Goal: Information Seeking & Learning: Learn about a topic

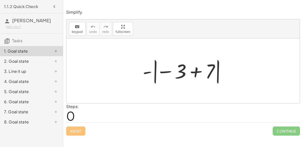
click at [147, 71] on div at bounding box center [185, 71] width 90 height 28
click at [162, 74] on div at bounding box center [185, 71] width 90 height 28
click at [165, 70] on div at bounding box center [185, 71] width 90 height 28
drag, startPoint x: 178, startPoint y: 72, endPoint x: 208, endPoint y: 73, distance: 29.6
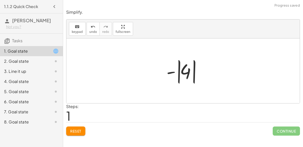
click at [175, 72] on div at bounding box center [185, 71] width 42 height 28
click at [179, 74] on div at bounding box center [185, 71] width 42 height 28
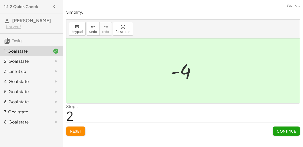
click at [175, 73] on div at bounding box center [185, 70] width 34 height 25
click at [277, 127] on button "Continue" at bounding box center [286, 130] width 27 height 9
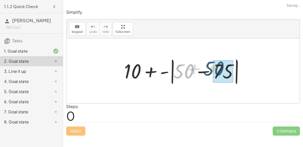
drag, startPoint x: 187, startPoint y: 77, endPoint x: 224, endPoint y: 75, distance: 37.5
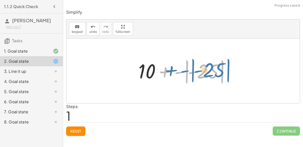
drag, startPoint x: 212, startPoint y: 72, endPoint x: 221, endPoint y: 70, distance: 9.7
click at [221, 70] on div at bounding box center [185, 71] width 99 height 28
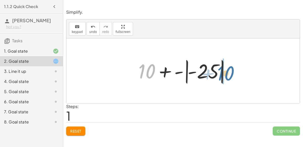
drag, startPoint x: 151, startPoint y: 68, endPoint x: 228, endPoint y: 69, distance: 77.4
click at [228, 69] on div at bounding box center [185, 71] width 99 height 28
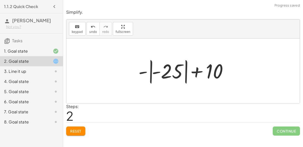
click at [177, 72] on div at bounding box center [185, 71] width 99 height 28
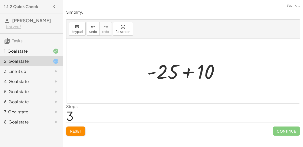
click at [175, 72] on div at bounding box center [185, 71] width 81 height 26
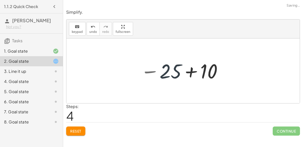
click at [174, 72] on div at bounding box center [181, 70] width 87 height 25
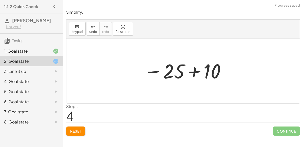
click at [167, 73] on div at bounding box center [185, 70] width 87 height 25
click at [154, 70] on div at bounding box center [185, 70] width 87 height 25
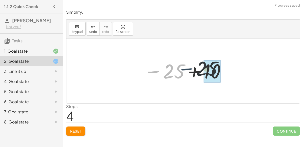
drag, startPoint x: 155, startPoint y: 70, endPoint x: 191, endPoint y: 68, distance: 36.2
click at [191, 68] on div at bounding box center [185, 70] width 87 height 25
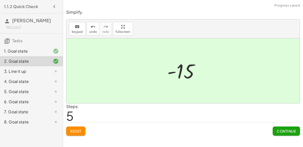
click at [279, 131] on span "Continue" at bounding box center [286, 131] width 19 height 5
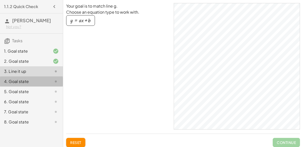
click at [28, 97] on div "4. Goal state" at bounding box center [31, 102] width 63 height 10
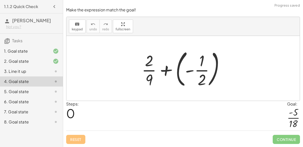
click at [189, 72] on div at bounding box center [185, 68] width 92 height 42
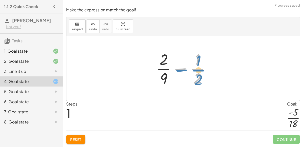
drag, startPoint x: 199, startPoint y: 71, endPoint x: 203, endPoint y: 71, distance: 3.3
click at [203, 71] on div at bounding box center [185, 68] width 63 height 39
click at [164, 61] on div at bounding box center [185, 68] width 63 height 39
click at [181, 70] on div at bounding box center [185, 68] width 63 height 39
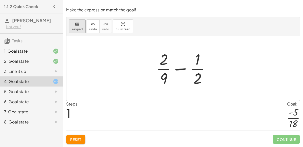
click at [80, 30] on span "keypad" at bounding box center [77, 30] width 11 height 4
click at [197, 66] on div at bounding box center [185, 68] width 63 height 39
click at [71, 25] on button "keyboard keypad" at bounding box center [77, 26] width 17 height 14
click at [161, 60] on div at bounding box center [164, 60] width 8 height 18
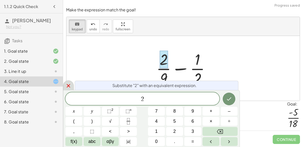
click at [69, 84] on icon at bounding box center [68, 86] width 6 height 6
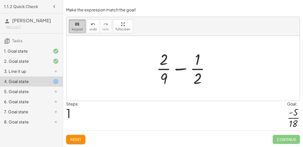
click at [78, 24] on icon "keyboard" at bounding box center [77, 24] width 5 height 6
drag, startPoint x: 167, startPoint y: 78, endPoint x: 167, endPoint y: 57, distance: 20.5
click at [167, 57] on div at bounding box center [185, 68] width 63 height 39
drag, startPoint x: 164, startPoint y: 80, endPoint x: 175, endPoint y: 55, distance: 27.8
click at [175, 55] on div at bounding box center [185, 68] width 63 height 39
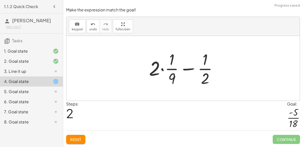
click at [159, 71] on div at bounding box center [186, 68] width 78 height 39
click at [163, 70] on div at bounding box center [186, 68] width 78 height 39
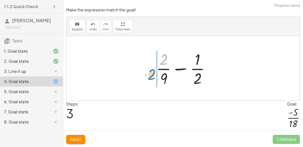
drag, startPoint x: 165, startPoint y: 57, endPoint x: 152, endPoint y: 69, distance: 17.2
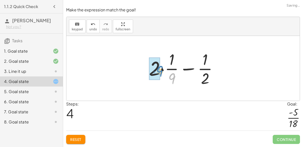
drag, startPoint x: 172, startPoint y: 78, endPoint x: 160, endPoint y: 71, distance: 14.3
click at [160, 71] on div at bounding box center [186, 68] width 78 height 39
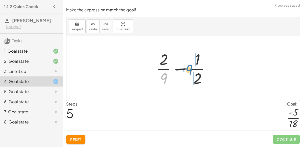
drag, startPoint x: 166, startPoint y: 77, endPoint x: 191, endPoint y: 68, distance: 26.5
click at [191, 68] on div at bounding box center [185, 68] width 63 height 39
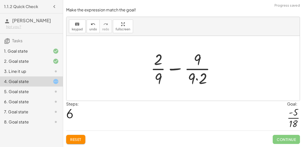
click at [196, 79] on div at bounding box center [185, 68] width 74 height 39
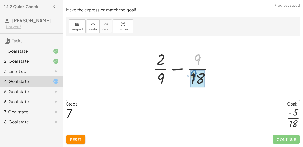
drag, startPoint x: 196, startPoint y: 62, endPoint x: 192, endPoint y: 77, distance: 15.4
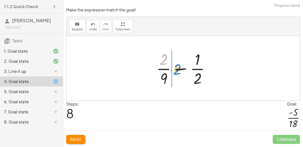
drag, startPoint x: 165, startPoint y: 63, endPoint x: 177, endPoint y: 73, distance: 14.7
click at [177, 73] on div at bounding box center [185, 68] width 63 height 39
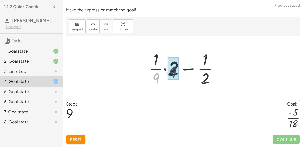
drag, startPoint x: 156, startPoint y: 77, endPoint x: 175, endPoint y: 71, distance: 20.1
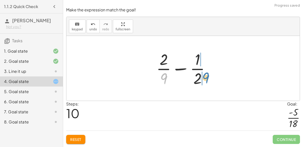
drag, startPoint x: 164, startPoint y: 76, endPoint x: 204, endPoint y: 75, distance: 39.7
click at [204, 75] on div at bounding box center [185, 68] width 63 height 39
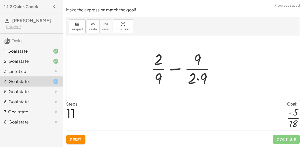
click at [199, 79] on div at bounding box center [185, 68] width 74 height 39
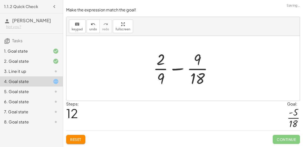
click at [200, 61] on div at bounding box center [185, 68] width 69 height 39
click at [180, 69] on div at bounding box center [185, 68] width 69 height 39
drag, startPoint x: 161, startPoint y: 60, endPoint x: 169, endPoint y: 74, distance: 15.7
click at [169, 74] on div at bounding box center [185, 68] width 69 height 39
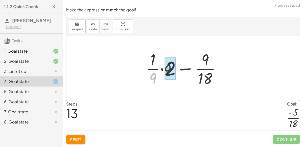
drag, startPoint x: 155, startPoint y: 77, endPoint x: 172, endPoint y: 68, distance: 20.0
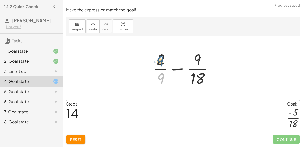
drag, startPoint x: 163, startPoint y: 74, endPoint x: 162, endPoint y: 57, distance: 17.2
click at [162, 57] on div at bounding box center [185, 68] width 69 height 39
drag, startPoint x: 162, startPoint y: 79, endPoint x: 207, endPoint y: 57, distance: 50.1
click at [207, 57] on div at bounding box center [185, 68] width 69 height 39
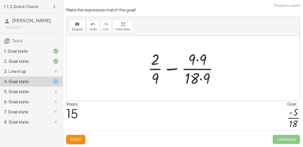
click at [197, 60] on div at bounding box center [185, 68] width 80 height 39
drag, startPoint x: 206, startPoint y: 75, endPoint x: 203, endPoint y: 50, distance: 25.2
click at [203, 50] on div at bounding box center [185, 68] width 80 height 39
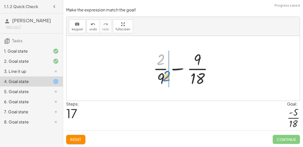
drag, startPoint x: 162, startPoint y: 61, endPoint x: 167, endPoint y: 78, distance: 17.5
click at [167, 78] on div at bounding box center [185, 68] width 69 height 39
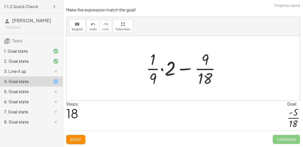
click at [155, 78] on div at bounding box center [186, 68] width 84 height 39
click at [161, 71] on div at bounding box center [186, 68] width 84 height 39
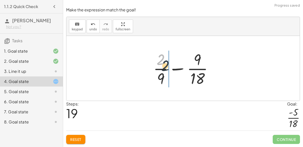
drag, startPoint x: 163, startPoint y: 62, endPoint x: 168, endPoint y: 69, distance: 8.3
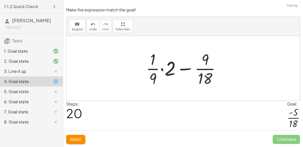
click at [153, 62] on div at bounding box center [186, 68] width 84 height 39
drag, startPoint x: 153, startPoint y: 62, endPoint x: 150, endPoint y: 75, distance: 13.1
drag, startPoint x: 153, startPoint y: 59, endPoint x: 153, endPoint y: 76, distance: 17.7
drag, startPoint x: 154, startPoint y: 56, endPoint x: 155, endPoint y: 78, distance: 22.3
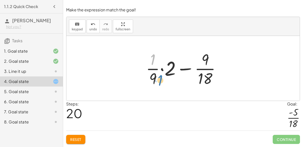
drag, startPoint x: 153, startPoint y: 55, endPoint x: 160, endPoint y: 71, distance: 17.5
click at [160, 71] on div at bounding box center [186, 68] width 84 height 39
click at [81, 135] on button "Reset" at bounding box center [75, 139] width 19 height 9
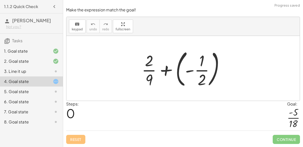
click at [187, 72] on div at bounding box center [185, 68] width 92 height 42
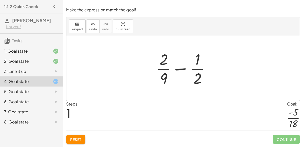
click at [163, 80] on div at bounding box center [185, 68] width 63 height 39
drag, startPoint x: 165, startPoint y: 78, endPoint x: 206, endPoint y: 81, distance: 41.1
click at [206, 81] on div at bounding box center [185, 68] width 63 height 39
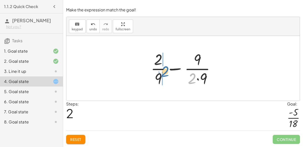
drag, startPoint x: 192, startPoint y: 82, endPoint x: 165, endPoint y: 75, distance: 28.0
click at [165, 75] on div at bounding box center [185, 68] width 74 height 39
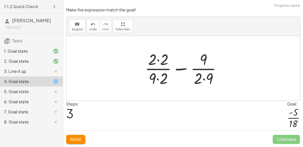
click at [158, 78] on div at bounding box center [185, 68] width 85 height 39
click at [200, 79] on div at bounding box center [185, 68] width 85 height 39
click at [203, 80] on div at bounding box center [185, 68] width 85 height 39
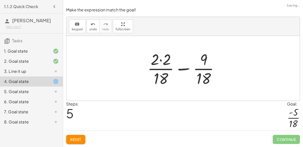
click at [160, 61] on div at bounding box center [185, 68] width 81 height 39
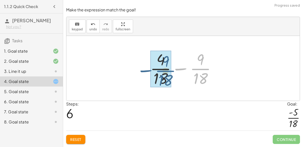
drag, startPoint x: 198, startPoint y: 69, endPoint x: 161, endPoint y: 71, distance: 37.5
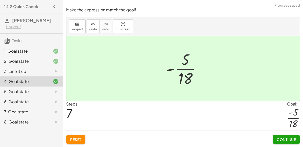
click at [282, 137] on span "Continue" at bounding box center [286, 139] width 19 height 5
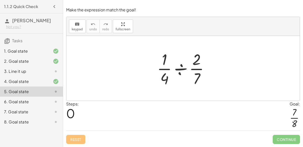
click at [185, 71] on div at bounding box center [185, 68] width 61 height 39
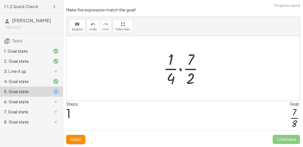
click at [189, 70] on div at bounding box center [185, 68] width 49 height 39
click at [180, 71] on div at bounding box center [185, 68] width 49 height 39
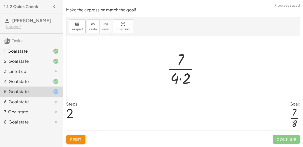
click at [180, 79] on div at bounding box center [185, 68] width 41 height 39
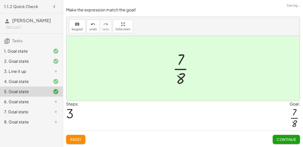
click at [281, 138] on span "Continue" at bounding box center [286, 139] width 19 height 5
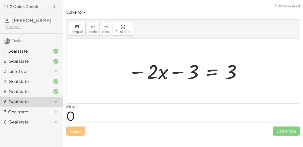
click at [178, 73] on div at bounding box center [185, 71] width 119 height 26
click at [166, 72] on div at bounding box center [185, 71] width 119 height 26
click at [157, 72] on div at bounding box center [185, 71] width 119 height 26
click at [153, 71] on div at bounding box center [185, 71] width 119 height 26
click at [155, 73] on div at bounding box center [185, 71] width 119 height 26
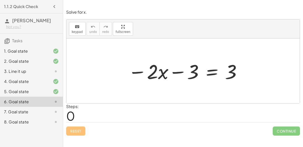
click at [163, 74] on div at bounding box center [185, 71] width 119 height 26
click at [215, 73] on div at bounding box center [185, 71] width 119 height 26
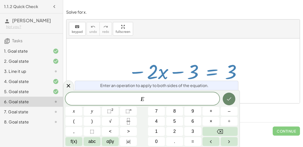
click at [227, 97] on icon "Done" at bounding box center [229, 99] width 6 height 6
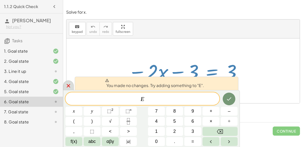
click at [71, 82] on div at bounding box center [68, 85] width 11 height 10
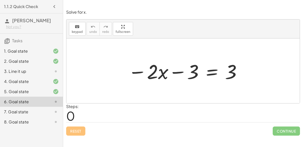
click at [217, 74] on div at bounding box center [185, 71] width 119 height 26
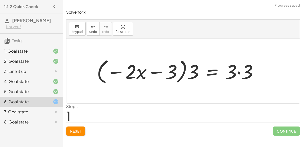
click at [156, 75] on div at bounding box center [179, 70] width 170 height 29
click at [156, 71] on div at bounding box center [179, 70] width 170 height 29
click at [187, 70] on div at bounding box center [179, 70] width 170 height 29
click at [189, 71] on div at bounding box center [179, 70] width 170 height 29
click at [192, 73] on div at bounding box center [179, 70] width 170 height 29
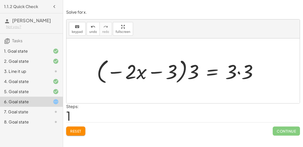
click at [192, 72] on div at bounding box center [179, 70] width 170 height 29
click at [186, 69] on div at bounding box center [179, 70] width 170 height 29
click at [238, 72] on div at bounding box center [179, 70] width 170 height 29
click at [143, 71] on div at bounding box center [170, 70] width 152 height 29
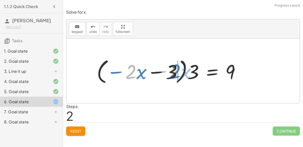
drag, startPoint x: 133, startPoint y: 71, endPoint x: 179, endPoint y: 71, distance: 45.8
click at [179, 71] on div at bounding box center [170, 70] width 152 height 29
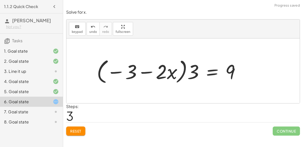
click at [149, 73] on div at bounding box center [170, 70] width 152 height 29
drag, startPoint x: 101, startPoint y: 67, endPoint x: 136, endPoint y: 64, distance: 34.2
click at [136, 64] on div at bounding box center [170, 70] width 152 height 29
click at [78, 130] on span "Reset" at bounding box center [75, 131] width 11 height 5
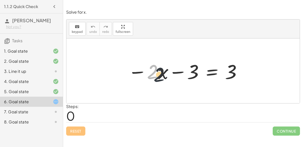
drag, startPoint x: 150, startPoint y: 73, endPoint x: 165, endPoint y: 76, distance: 15.4
click at [165, 76] on div at bounding box center [185, 71] width 119 height 26
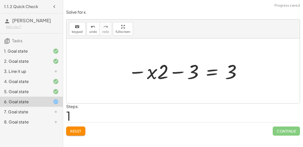
click at [160, 73] on div at bounding box center [185, 71] width 119 height 26
click at [152, 72] on div at bounding box center [185, 71] width 119 height 26
click at [83, 133] on button "Reset" at bounding box center [75, 130] width 19 height 9
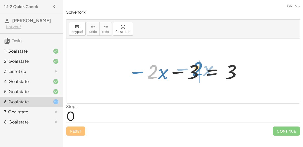
drag, startPoint x: 157, startPoint y: 71, endPoint x: 204, endPoint y: 69, distance: 47.6
click at [204, 69] on div at bounding box center [185, 71] width 119 height 26
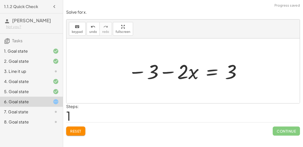
click at [167, 70] on div at bounding box center [185, 71] width 119 height 26
click at [169, 72] on div at bounding box center [185, 71] width 119 height 26
click at [197, 75] on div at bounding box center [185, 71] width 119 height 26
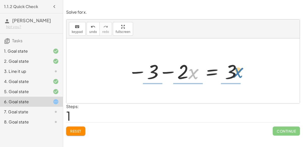
drag, startPoint x: 191, startPoint y: 73, endPoint x: 239, endPoint y: 71, distance: 47.3
click at [239, 71] on div at bounding box center [185, 71] width 119 height 26
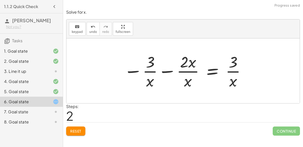
click at [233, 71] on div at bounding box center [185, 70] width 128 height 39
click at [190, 72] on div at bounding box center [185, 70] width 128 height 39
click at [165, 69] on div at bounding box center [185, 70] width 128 height 39
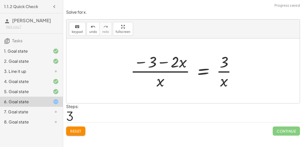
click at [169, 71] on div at bounding box center [185, 70] width 115 height 39
click at [161, 62] on div at bounding box center [185, 70] width 115 height 39
click at [143, 63] on div at bounding box center [185, 70] width 115 height 39
click at [83, 130] on button "Reset" at bounding box center [75, 130] width 19 height 9
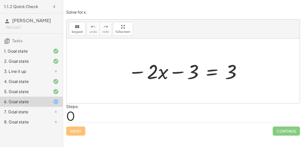
click at [34, 119] on div "8. Goal state" at bounding box center [24, 122] width 41 height 6
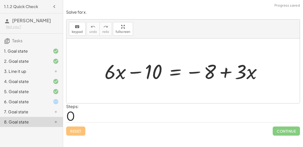
click at [132, 73] on div at bounding box center [185, 71] width 166 height 26
click at [194, 71] on div at bounding box center [185, 71] width 166 height 26
click at [222, 72] on div at bounding box center [185, 71] width 166 height 26
drag, startPoint x: 242, startPoint y: 71, endPoint x: 211, endPoint y: 71, distance: 31.6
click at [211, 71] on div at bounding box center [185, 71] width 166 height 26
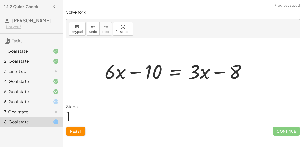
click at [75, 129] on span "Reset" at bounding box center [75, 131] width 11 height 5
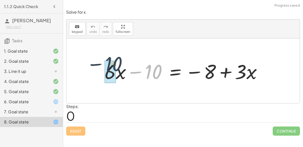
drag, startPoint x: 155, startPoint y: 71, endPoint x: 115, endPoint y: 63, distance: 41.2
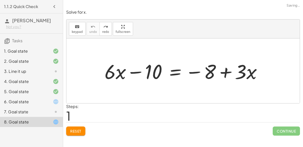
click at [179, 72] on div at bounding box center [185, 71] width 166 height 26
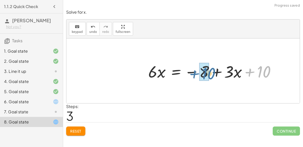
drag, startPoint x: 262, startPoint y: 69, endPoint x: 205, endPoint y: 70, distance: 56.9
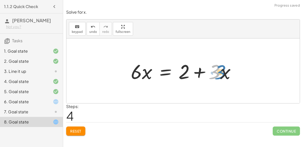
drag, startPoint x: 218, startPoint y: 74, endPoint x: 228, endPoint y: 74, distance: 10.1
click at [228, 74] on div at bounding box center [185, 71] width 114 height 26
click at [164, 72] on div at bounding box center [185, 71] width 114 height 26
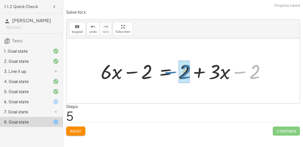
drag, startPoint x: 246, startPoint y: 72, endPoint x: 176, endPoint y: 72, distance: 69.8
click at [176, 72] on div at bounding box center [185, 71] width 174 height 26
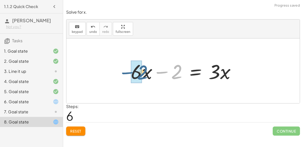
drag, startPoint x: 180, startPoint y: 73, endPoint x: 139, endPoint y: 71, distance: 40.7
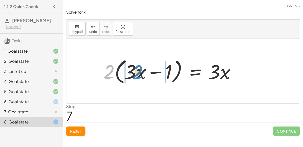
drag, startPoint x: 111, startPoint y: 72, endPoint x: 143, endPoint y: 72, distance: 32.1
click at [143, 72] on div at bounding box center [171, 70] width 141 height 29
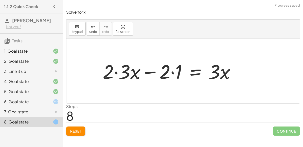
click at [117, 73] on div at bounding box center [171, 71] width 142 height 26
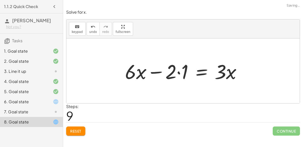
click at [177, 73] on div at bounding box center [185, 71] width 125 height 26
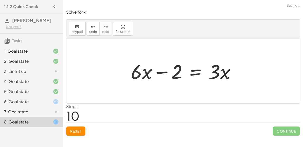
click at [161, 71] on div at bounding box center [185, 71] width 114 height 26
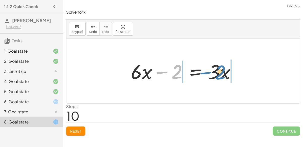
drag, startPoint x: 161, startPoint y: 71, endPoint x: 205, endPoint y: 71, distance: 43.5
click at [205, 71] on div at bounding box center [185, 71] width 114 height 26
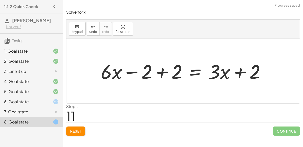
click at [133, 72] on div at bounding box center [185, 71] width 174 height 26
click at [162, 73] on div at bounding box center [185, 71] width 174 height 26
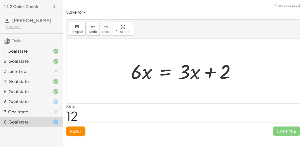
click at [213, 71] on div at bounding box center [185, 71] width 114 height 26
drag, startPoint x: 226, startPoint y: 75, endPoint x: 183, endPoint y: 77, distance: 43.5
click at [183, 77] on div at bounding box center [185, 71] width 114 height 26
click at [201, 72] on div at bounding box center [185, 71] width 114 height 26
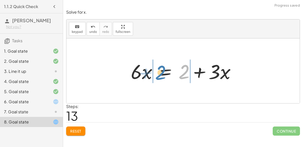
drag, startPoint x: 188, startPoint y: 70, endPoint x: 164, endPoint y: 71, distance: 23.8
click at [164, 71] on div at bounding box center [185, 71] width 114 height 26
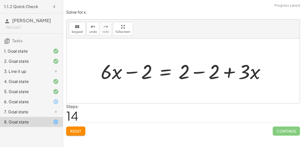
click at [198, 72] on div at bounding box center [185, 71] width 174 height 26
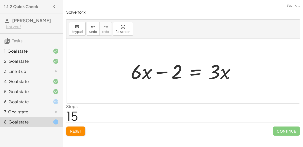
click at [157, 72] on div at bounding box center [185, 71] width 114 height 26
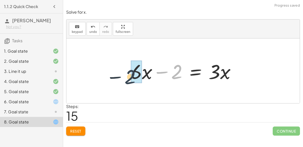
drag, startPoint x: 176, startPoint y: 73, endPoint x: 129, endPoint y: 78, distance: 47.8
click at [129, 78] on div at bounding box center [185, 71] width 114 height 26
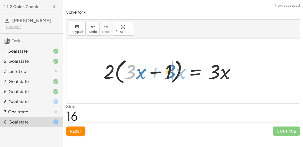
drag, startPoint x: 133, startPoint y: 74, endPoint x: 175, endPoint y: 74, distance: 41.7
click at [175, 74] on div at bounding box center [171, 70] width 141 height 29
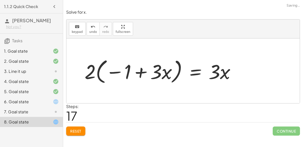
click at [148, 71] on div at bounding box center [162, 70] width 160 height 29
click at [115, 72] on div at bounding box center [162, 70] width 160 height 29
drag, startPoint x: 91, startPoint y: 70, endPoint x: 133, endPoint y: 70, distance: 42.2
click at [133, 70] on div at bounding box center [162, 70] width 160 height 29
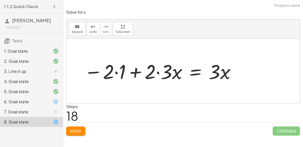
click at [116, 72] on div at bounding box center [160, 71] width 157 height 26
click at [159, 72] on div at bounding box center [165, 71] width 145 height 26
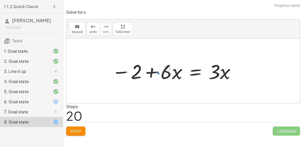
click at [153, 72] on div at bounding box center [173, 71] width 129 height 26
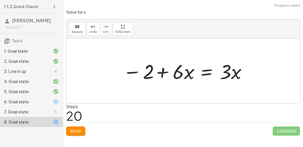
click at [162, 72] on div at bounding box center [185, 71] width 129 height 26
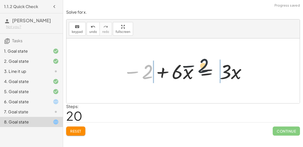
drag, startPoint x: 148, startPoint y: 74, endPoint x: 212, endPoint y: 69, distance: 63.7
click at [212, 69] on div at bounding box center [185, 71] width 129 height 26
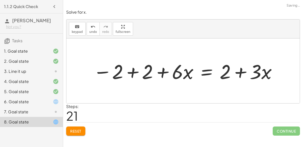
click at [130, 73] on div at bounding box center [185, 71] width 189 height 26
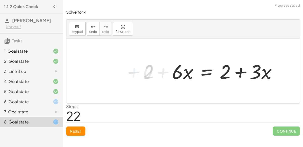
click at [164, 71] on div "+ · 6 · x − 10 = − 8 + · 3 · x + · 6 · x − 10 + 10 = − 8 + · 3 · x + 10 + · 6 ·…" at bounding box center [183, 70] width 234 height 65
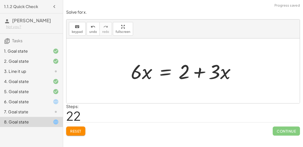
click at [195, 73] on div at bounding box center [185, 71] width 114 height 26
click at [164, 73] on div at bounding box center [185, 71] width 114 height 26
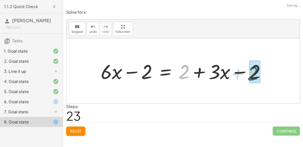
drag, startPoint x: 187, startPoint y: 71, endPoint x: 259, endPoint y: 70, distance: 72.8
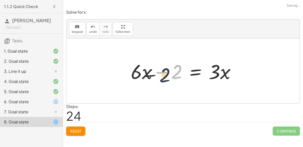
drag, startPoint x: 176, startPoint y: 67, endPoint x: 163, endPoint y: 67, distance: 13.4
click at [163, 67] on div at bounding box center [185, 71] width 114 height 26
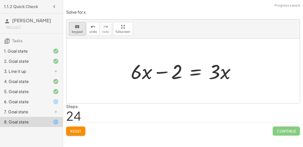
click at [76, 24] on div "keyboard" at bounding box center [77, 27] width 11 height 6
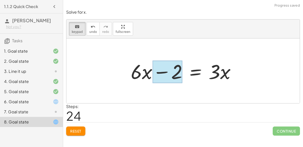
click at [177, 73] on div at bounding box center [168, 72] width 30 height 23
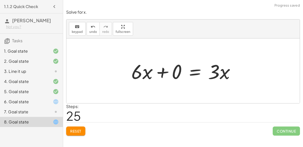
click at [164, 71] on div at bounding box center [185, 71] width 113 height 26
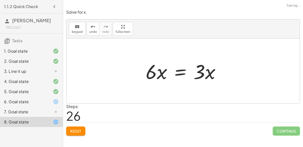
click at [183, 70] on div at bounding box center [185, 71] width 84 height 26
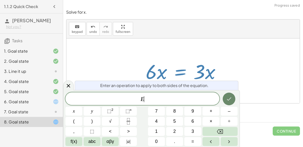
click at [224, 98] on button "Done" at bounding box center [229, 99] width 13 height 13
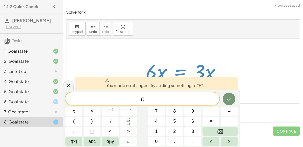
click at [182, 70] on div at bounding box center [185, 71] width 84 height 26
click at [65, 86] on div at bounding box center [68, 85] width 11 height 10
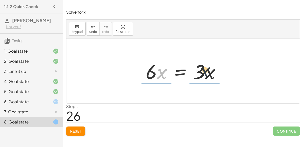
drag, startPoint x: 165, startPoint y: 73, endPoint x: 215, endPoint y: 70, distance: 50.1
click at [215, 70] on div at bounding box center [185, 71] width 84 height 26
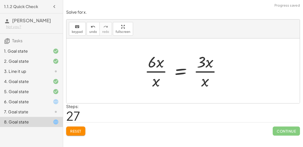
click at [208, 70] on div at bounding box center [185, 70] width 86 height 39
click at [178, 71] on div at bounding box center [185, 70] width 86 height 39
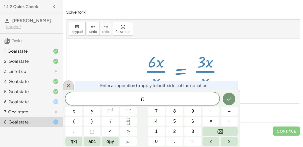
click at [68, 87] on icon at bounding box center [68, 86] width 6 height 6
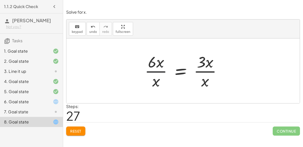
click at [154, 73] on div at bounding box center [185, 70] width 86 height 39
click at [153, 72] on div at bounding box center [185, 70] width 86 height 39
click at [73, 133] on button "Reset" at bounding box center [75, 130] width 19 height 9
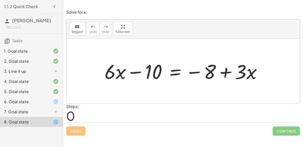
click at [44, 100] on div "6. Goal state" at bounding box center [24, 102] width 41 height 6
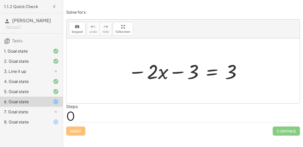
click at [141, 69] on div at bounding box center [185, 71] width 119 height 26
click at [141, 70] on div at bounding box center [185, 71] width 119 height 26
click at [173, 71] on div at bounding box center [185, 71] width 119 height 26
click at [209, 71] on div at bounding box center [185, 71] width 119 height 26
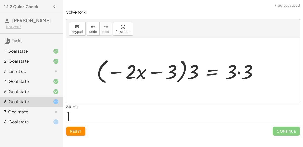
click at [239, 71] on div at bounding box center [179, 70] width 170 height 29
click at [159, 68] on div at bounding box center [170, 70] width 152 height 29
click at [120, 72] on div at bounding box center [170, 70] width 152 height 29
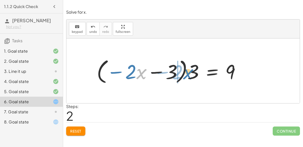
drag, startPoint x: 142, startPoint y: 75, endPoint x: 190, endPoint y: 73, distance: 48.3
click at [190, 73] on div at bounding box center [170, 70] width 152 height 29
drag, startPoint x: 142, startPoint y: 71, endPoint x: 175, endPoint y: 70, distance: 32.6
click at [175, 70] on div at bounding box center [170, 70] width 152 height 29
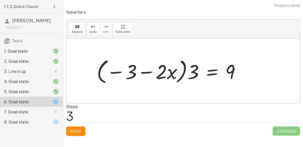
click at [148, 70] on div at bounding box center [170, 70] width 152 height 29
click at [187, 70] on div at bounding box center [170, 70] width 152 height 29
click at [183, 69] on div at bounding box center [170, 70] width 152 height 29
click at [183, 70] on div at bounding box center [170, 70] width 152 height 29
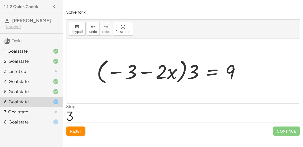
click at [208, 74] on div at bounding box center [170, 70] width 152 height 29
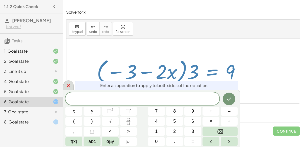
click at [71, 85] on icon at bounding box center [68, 86] width 6 height 6
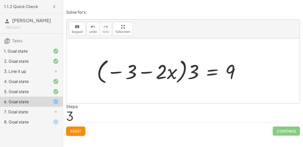
click at [76, 127] on button "Reset" at bounding box center [75, 130] width 19 height 9
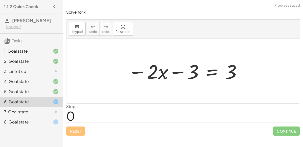
click at [195, 74] on div at bounding box center [185, 71] width 119 height 26
click at [181, 73] on div at bounding box center [185, 71] width 119 height 26
click at [137, 73] on div at bounding box center [185, 71] width 119 height 26
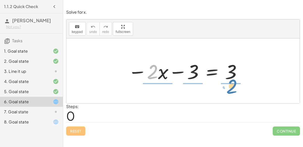
drag, startPoint x: 150, startPoint y: 74, endPoint x: 229, endPoint y: 93, distance: 81.3
click at [229, 93] on div "· 2 − · x − · 2 · x − 3 = 3" at bounding box center [183, 70] width 234 height 65
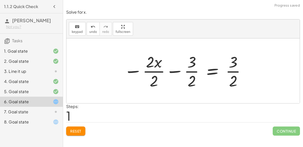
click at [191, 71] on div at bounding box center [185, 70] width 128 height 39
click at [238, 71] on div at bounding box center [185, 70] width 128 height 39
click at [233, 72] on div at bounding box center [185, 70] width 128 height 39
click at [167, 72] on div at bounding box center [185, 70] width 128 height 39
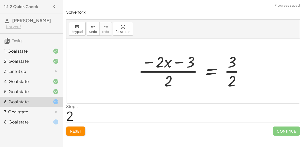
click at [174, 72] on div at bounding box center [193, 70] width 115 height 39
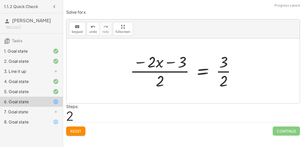
click at [169, 62] on div at bounding box center [185, 70] width 115 height 39
click at [147, 61] on div at bounding box center [185, 70] width 115 height 39
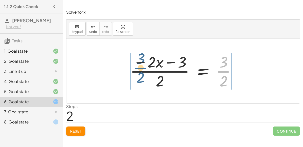
drag, startPoint x: 225, startPoint y: 71, endPoint x: 154, endPoint y: 70, distance: 71.1
click at [154, 70] on div at bounding box center [185, 70] width 115 height 39
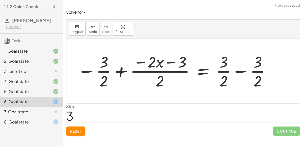
click at [108, 70] on div at bounding box center [174, 70] width 199 height 39
click at [117, 73] on div at bounding box center [174, 70] width 199 height 39
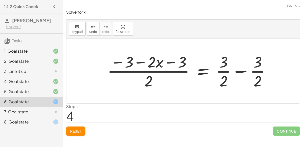
click at [151, 72] on div at bounding box center [191, 70] width 172 height 39
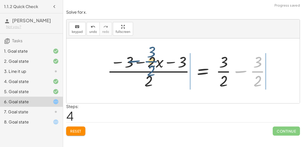
drag, startPoint x: 255, startPoint y: 68, endPoint x: 146, endPoint y: 61, distance: 108.9
click at [146, 61] on div at bounding box center [191, 70] width 172 height 39
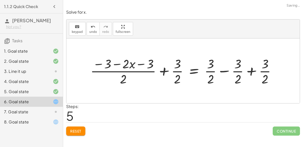
click at [165, 70] on div at bounding box center [185, 71] width 195 height 32
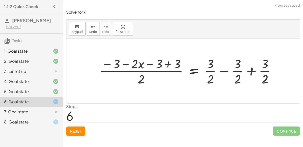
click at [223, 71] on div at bounding box center [190, 71] width 186 height 32
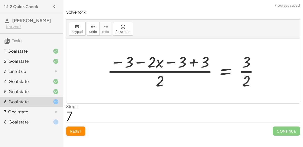
click at [247, 71] on div at bounding box center [185, 70] width 161 height 39
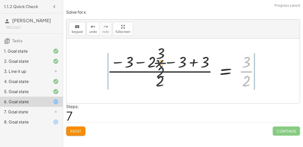
drag, startPoint x: 247, startPoint y: 71, endPoint x: 142, endPoint y: 62, distance: 105.3
click at [142, 62] on div at bounding box center [185, 70] width 161 height 39
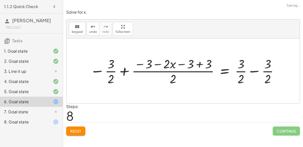
click at [126, 71] on div at bounding box center [185, 70] width 195 height 31
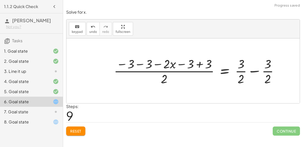
click at [256, 69] on div at bounding box center [198, 70] width 174 height 31
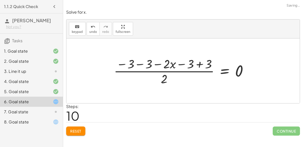
click at [171, 73] on div at bounding box center [182, 70] width 143 height 31
click at [167, 71] on div at bounding box center [182, 70] width 143 height 31
click at [158, 59] on div at bounding box center [182, 70] width 143 height 31
drag, startPoint x: 149, startPoint y: 61, endPoint x: 193, endPoint y: 60, distance: 43.8
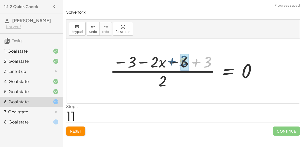
drag, startPoint x: 210, startPoint y: 64, endPoint x: 185, endPoint y: 63, distance: 25.6
click at [185, 63] on div at bounding box center [185, 70] width 155 height 39
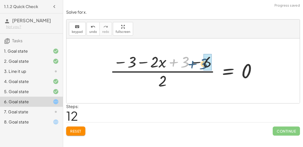
drag, startPoint x: 185, startPoint y: 63, endPoint x: 205, endPoint y: 64, distance: 19.8
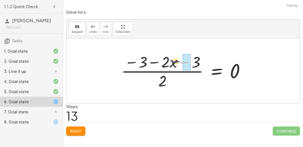
drag, startPoint x: 181, startPoint y: 65, endPoint x: 171, endPoint y: 64, distance: 9.9
click at [171, 64] on div at bounding box center [185, 70] width 133 height 39
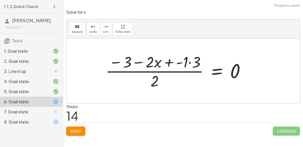
click at [190, 63] on div at bounding box center [177, 70] width 149 height 39
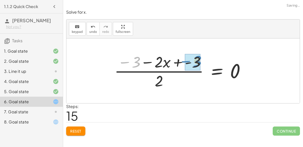
drag, startPoint x: 137, startPoint y: 62, endPoint x: 194, endPoint y: 61, distance: 57.9
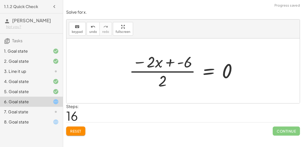
click at [169, 63] on div at bounding box center [185, 70] width 117 height 39
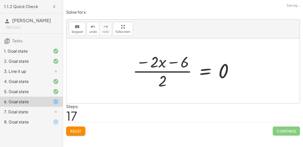
click at [175, 60] on div at bounding box center [185, 70] width 110 height 39
click at [177, 62] on div at bounding box center [185, 70] width 110 height 39
drag, startPoint x: 184, startPoint y: 63, endPoint x: 157, endPoint y: 64, distance: 27.3
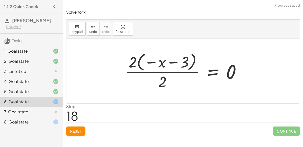
click at [168, 62] on div at bounding box center [185, 71] width 125 height 40
click at [153, 62] on div at bounding box center [185, 71] width 125 height 40
click at [134, 62] on div at bounding box center [185, 71] width 125 height 40
drag, startPoint x: 163, startPoint y: 64, endPoint x: 196, endPoint y: 65, distance: 33.4
click at [196, 65] on div at bounding box center [185, 71] width 125 height 40
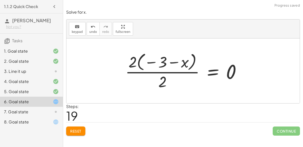
click at [173, 62] on div at bounding box center [185, 71] width 125 height 40
drag, startPoint x: 164, startPoint y: 77, endPoint x: 174, endPoint y: 53, distance: 26.4
click at [174, 53] on div at bounding box center [185, 71] width 125 height 40
click at [231, 70] on div at bounding box center [185, 71] width 125 height 40
click at [230, 70] on div at bounding box center [185, 71] width 125 height 40
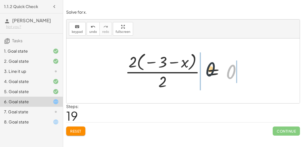
drag, startPoint x: 230, startPoint y: 70, endPoint x: 143, endPoint y: 65, distance: 86.6
click at [143, 65] on div at bounding box center [185, 71] width 125 height 40
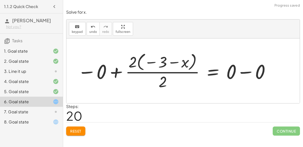
click at [115, 72] on div at bounding box center [174, 71] width 198 height 40
click at [250, 71] on div at bounding box center [200, 71] width 154 height 40
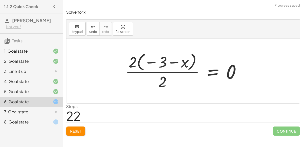
click at [177, 64] on div at bounding box center [185, 71] width 125 height 40
click at [168, 71] on div at bounding box center [185, 71] width 125 height 40
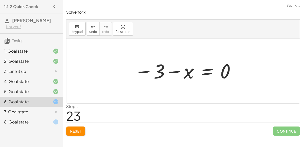
click at [173, 70] on div at bounding box center [185, 70] width 107 height 25
drag, startPoint x: 222, startPoint y: 70, endPoint x: 155, endPoint y: 72, distance: 67.0
click at [155, 72] on div at bounding box center [185, 70] width 107 height 25
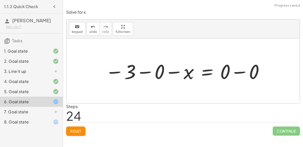
click at [162, 74] on div at bounding box center [185, 71] width 165 height 26
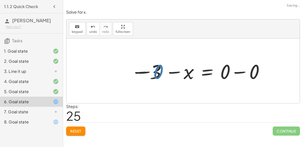
click at [174, 73] on div at bounding box center [200, 71] width 136 height 26
click at [239, 73] on div at bounding box center [200, 71] width 136 height 26
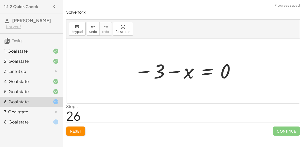
click at [205, 71] on div at bounding box center [185, 70] width 107 height 25
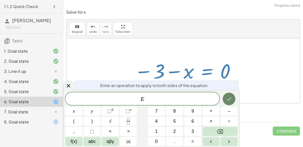
click at [228, 100] on icon "Done" at bounding box center [229, 98] width 5 height 3
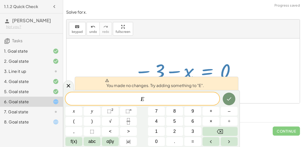
click at [72, 91] on div "You made no changes. Try adding something to "E". E ​ x y ⬚ 2 ⬚ n 7 8 9 + – ( )…" at bounding box center [151, 118] width 177 height 57
click at [69, 86] on icon at bounding box center [69, 86] width 4 height 4
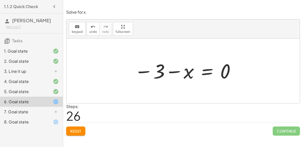
click at [188, 72] on div at bounding box center [185, 70] width 107 height 25
click at [188, 73] on div at bounding box center [185, 70] width 107 height 25
click at [205, 69] on div at bounding box center [185, 70] width 107 height 25
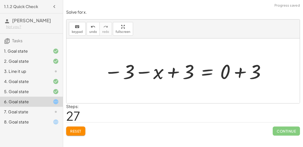
click at [174, 72] on div at bounding box center [185, 71] width 167 height 26
drag, startPoint x: 174, startPoint y: 72, endPoint x: 118, endPoint y: 72, distance: 56.1
click at [118, 72] on div at bounding box center [185, 71] width 167 height 26
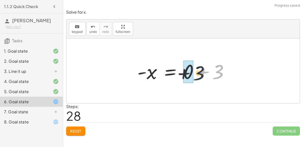
drag, startPoint x: 218, startPoint y: 71, endPoint x: 190, endPoint y: 73, distance: 27.3
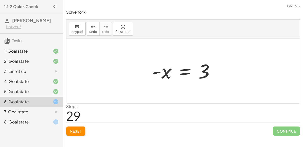
click at [186, 72] on div at bounding box center [185, 70] width 71 height 25
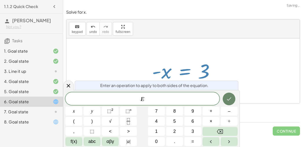
click at [232, 101] on icon "Done" at bounding box center [229, 99] width 6 height 6
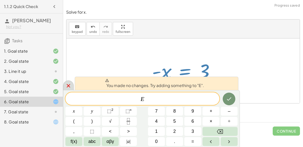
click at [71, 86] on icon at bounding box center [68, 86] width 6 height 6
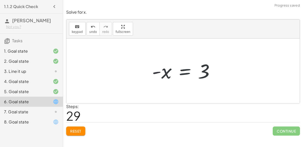
click at [157, 72] on div at bounding box center [185, 70] width 71 height 25
click at [156, 71] on div at bounding box center [185, 70] width 71 height 25
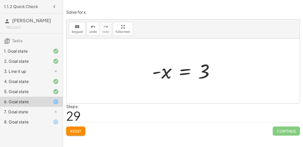
click at [0, 0] on div "Solve for x. keyboard keypad undo undo redo redo fullscreen − · 2 · x − 3 = 3 −…" at bounding box center [0, 0] width 0 height 0
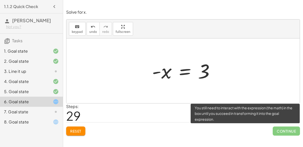
click at [283, 131] on span "Continue" at bounding box center [286, 130] width 27 height 9
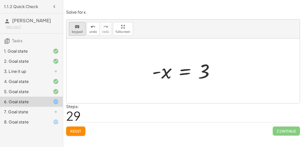
click at [74, 25] on div "keyboard" at bounding box center [77, 27] width 11 height 6
click at [168, 73] on div at bounding box center [162, 71] width 20 height 23
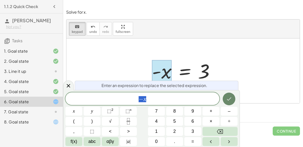
click at [229, 99] on icon "Done" at bounding box center [229, 99] width 6 height 6
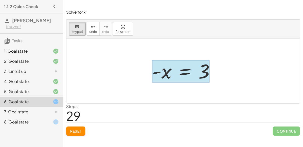
click at [184, 70] on div at bounding box center [180, 71] width 57 height 23
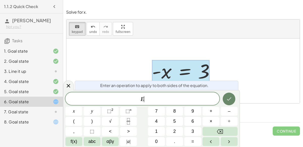
click at [230, 97] on icon "Done" at bounding box center [229, 99] width 6 height 6
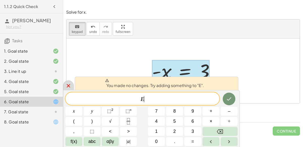
click at [69, 85] on icon at bounding box center [68, 86] width 6 height 6
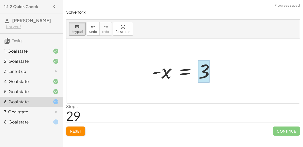
click at [203, 72] on div at bounding box center [204, 71] width 12 height 23
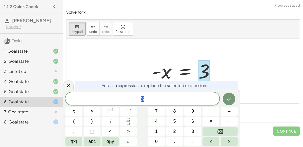
click at [204, 73] on div at bounding box center [204, 71] width 12 height 23
click at [82, 107] on div at bounding box center [73, 111] width 17 height 9
click at [227, 97] on icon "Done" at bounding box center [229, 99] width 6 height 6
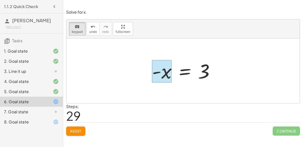
click at [165, 72] on div at bounding box center [162, 71] width 20 height 23
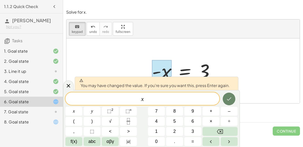
click at [230, 100] on icon "Done" at bounding box center [229, 99] width 6 height 6
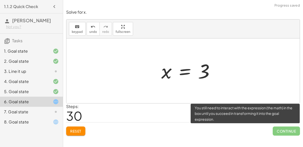
click at [283, 128] on span "Continue" at bounding box center [286, 130] width 27 height 9
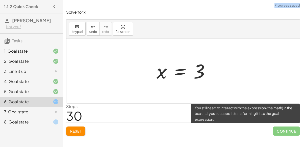
click at [283, 128] on span "Continue" at bounding box center [286, 130] width 27 height 9
click at [282, 127] on span "Continue" at bounding box center [286, 130] width 27 height 9
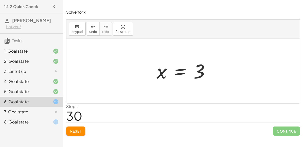
click at [0, 0] on div "Solve for x. keyboard keypad undo undo redo redo fullscreen − · 2 · x − 3 = 3 −…" at bounding box center [0, 0] width 0 height 0
click at [70, 133] on button "Reset" at bounding box center [75, 130] width 19 height 9
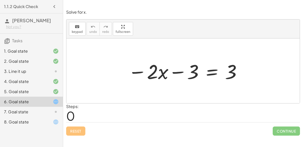
click at [138, 73] on div at bounding box center [185, 71] width 119 height 26
click at [172, 74] on div at bounding box center [185, 71] width 119 height 26
click at [175, 71] on div at bounding box center [185, 71] width 119 height 26
click at [212, 73] on div at bounding box center [185, 71] width 119 height 26
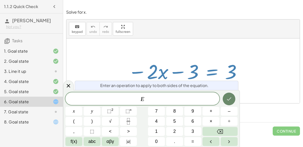
click at [233, 100] on button "Done" at bounding box center [229, 99] width 13 height 13
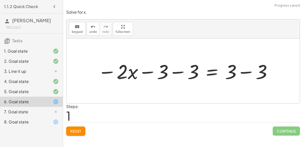
click at [251, 72] on div at bounding box center [185, 71] width 180 height 26
click at [171, 69] on div at bounding box center [169, 71] width 148 height 26
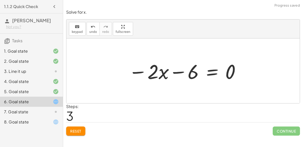
click at [177, 72] on div at bounding box center [184, 71] width 117 height 26
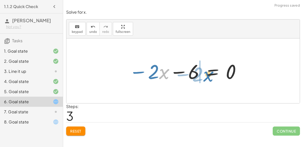
drag, startPoint x: 164, startPoint y: 72, endPoint x: 206, endPoint y: 72, distance: 42.2
click at [206, 72] on div at bounding box center [185, 71] width 117 height 26
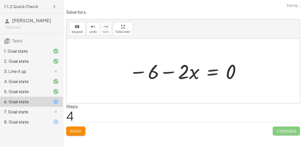
click at [174, 71] on div at bounding box center [185, 71] width 117 height 26
click at [211, 71] on div at bounding box center [185, 71] width 117 height 26
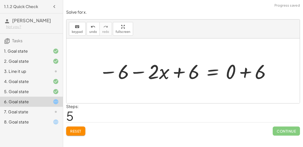
click at [182, 72] on div at bounding box center [186, 71] width 178 height 26
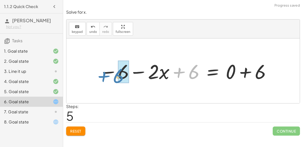
drag, startPoint x: 194, startPoint y: 73, endPoint x: 124, endPoint y: 78, distance: 70.0
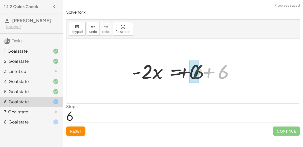
drag, startPoint x: 219, startPoint y: 73, endPoint x: 191, endPoint y: 73, distance: 27.6
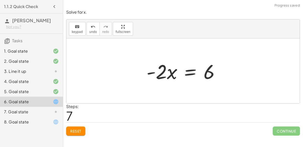
click at [161, 74] on div at bounding box center [185, 71] width 82 height 26
drag, startPoint x: 147, startPoint y: 72, endPoint x: 154, endPoint y: 71, distance: 7.1
click at [154, 71] on div at bounding box center [185, 71] width 82 height 26
drag, startPoint x: 153, startPoint y: 72, endPoint x: 167, endPoint y: 71, distance: 14.4
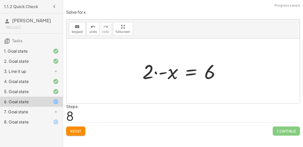
click at [163, 72] on div at bounding box center [183, 71] width 87 height 26
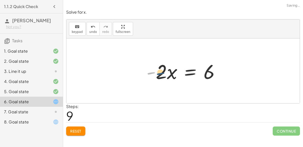
drag, startPoint x: 154, startPoint y: 72, endPoint x: 164, endPoint y: 72, distance: 9.9
click at [164, 72] on div at bounding box center [185, 71] width 82 height 26
drag, startPoint x: 154, startPoint y: 73, endPoint x: 173, endPoint y: 73, distance: 18.5
click at [173, 73] on div at bounding box center [185, 71] width 82 height 26
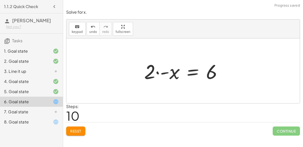
click at [157, 73] on div at bounding box center [185, 71] width 87 height 26
click at [164, 72] on div at bounding box center [185, 71] width 87 height 26
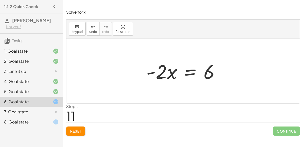
click at [189, 71] on div at bounding box center [185, 71] width 82 height 26
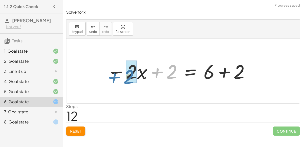
drag, startPoint x: 172, startPoint y: 73, endPoint x: 133, endPoint y: 78, distance: 38.8
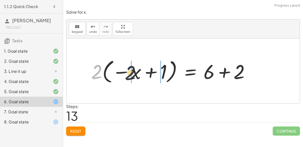
drag, startPoint x: 99, startPoint y: 70, endPoint x: 135, endPoint y: 72, distance: 35.9
click at [135, 72] on div at bounding box center [173, 71] width 168 height 28
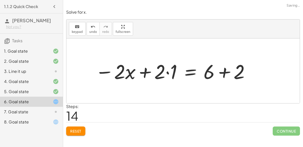
click at [149, 73] on div at bounding box center [173, 71] width 160 height 26
click at [165, 73] on div at bounding box center [173, 71] width 160 height 26
click at [168, 72] on div at bounding box center [173, 71] width 160 height 26
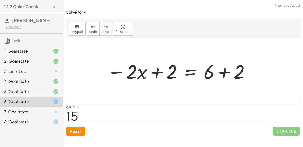
click at [158, 74] on div at bounding box center [179, 71] width 148 height 26
drag, startPoint x: 143, startPoint y: 73, endPoint x: 191, endPoint y: 76, distance: 48.9
click at [191, 76] on div at bounding box center [179, 71] width 148 height 26
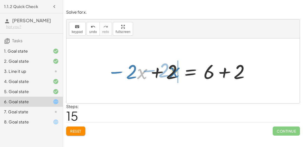
drag, startPoint x: 139, startPoint y: 71, endPoint x: 171, endPoint y: 69, distance: 32.7
click at [171, 69] on div at bounding box center [179, 71] width 148 height 26
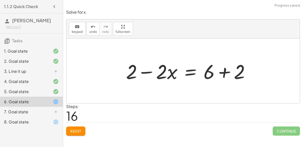
click at [225, 73] on div at bounding box center [190, 71] width 133 height 26
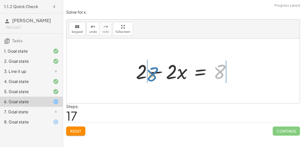
drag, startPoint x: 219, startPoint y: 72, endPoint x: 151, endPoint y: 74, distance: 68.3
click at [151, 74] on div at bounding box center [185, 71] width 104 height 26
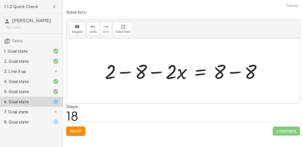
click at [152, 71] on div at bounding box center [185, 71] width 166 height 26
click at [128, 71] on div at bounding box center [185, 71] width 166 height 26
click at [157, 73] on div at bounding box center [189, 71] width 150 height 26
click at [230, 72] on div at bounding box center [189, 71] width 150 height 26
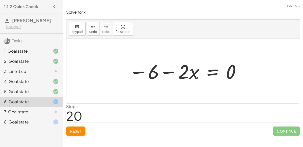
click at [212, 70] on div at bounding box center [185, 71] width 117 height 26
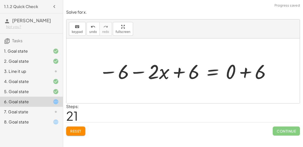
click at [182, 72] on div at bounding box center [186, 71] width 178 height 26
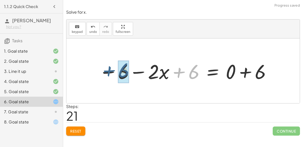
drag, startPoint x: 182, startPoint y: 72, endPoint x: 111, endPoint y: 70, distance: 70.6
click at [111, 70] on div at bounding box center [186, 71] width 178 height 26
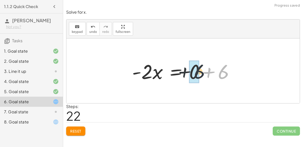
drag, startPoint x: 225, startPoint y: 70, endPoint x: 192, endPoint y: 70, distance: 32.9
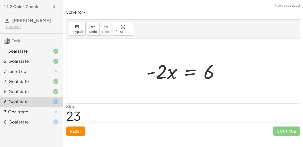
click at [75, 131] on span "Reset" at bounding box center [75, 131] width 11 height 5
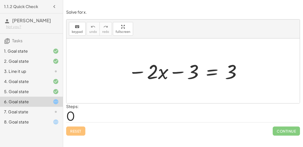
click at [179, 72] on div at bounding box center [185, 71] width 119 height 26
click at [210, 72] on div at bounding box center [185, 71] width 119 height 26
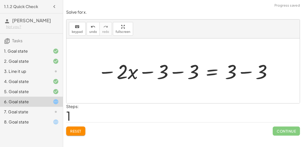
click at [182, 69] on div at bounding box center [185, 71] width 180 height 26
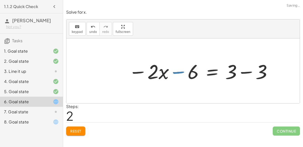
click at [248, 70] on div at bounding box center [200, 71] width 149 height 26
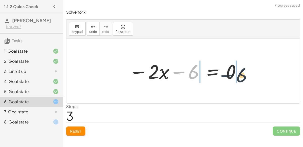
drag, startPoint x: 175, startPoint y: 71, endPoint x: 225, endPoint y: 75, distance: 50.2
click at [225, 75] on div at bounding box center [185, 71] width 117 height 26
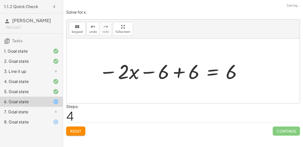
click at [179, 69] on div at bounding box center [171, 71] width 149 height 26
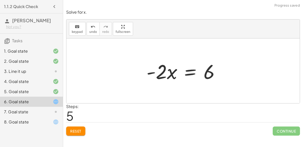
click at [189, 72] on div at bounding box center [185, 71] width 82 height 26
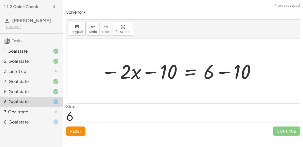
click at [226, 74] on div at bounding box center [179, 71] width 160 height 26
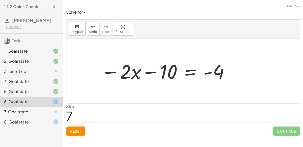
click at [153, 69] on div at bounding box center [165, 71] width 133 height 26
click at [77, 132] on span "Reset" at bounding box center [75, 131] width 11 height 5
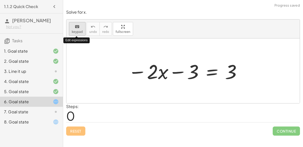
click at [81, 26] on div "keyboard" at bounding box center [77, 27] width 11 height 6
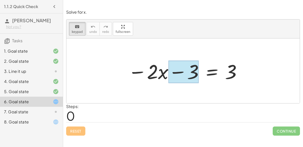
click at [175, 69] on div at bounding box center [184, 72] width 30 height 23
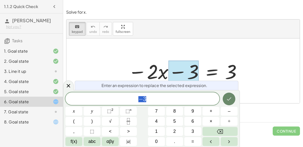
click at [228, 96] on icon "Done" at bounding box center [229, 99] width 6 height 6
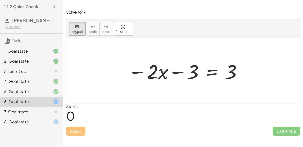
click at [142, 74] on div at bounding box center [185, 71] width 119 height 26
click at [150, 76] on div at bounding box center [152, 72] width 11 height 24
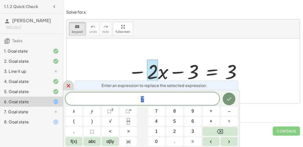
click at [68, 85] on icon at bounding box center [69, 86] width 4 height 4
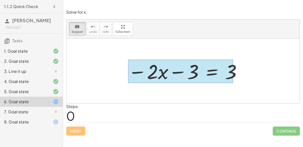
click at [216, 73] on div at bounding box center [180, 72] width 105 height 24
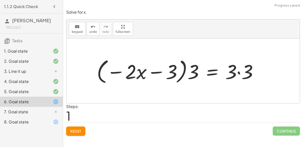
click at [182, 72] on div at bounding box center [179, 70] width 170 height 29
click at [157, 71] on div at bounding box center [179, 70] width 170 height 29
click at [239, 72] on div at bounding box center [179, 70] width 170 height 29
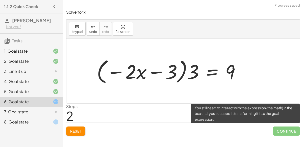
click at [292, 130] on span "Continue" at bounding box center [286, 130] width 27 height 9
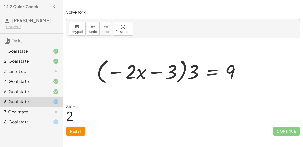
click at [80, 127] on button "Reset" at bounding box center [75, 130] width 19 height 9
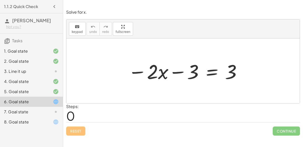
click at [169, 71] on div at bounding box center [185, 71] width 119 height 26
click at [154, 70] on div at bounding box center [185, 71] width 119 height 26
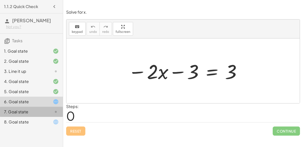
click at [52, 114] on div "7. Goal state" at bounding box center [31, 112] width 63 height 10
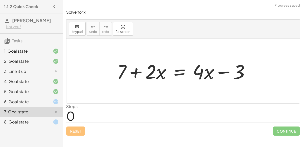
click at [139, 70] on div at bounding box center [186, 71] width 142 height 26
click at [222, 74] on div at bounding box center [186, 71] width 142 height 26
click at [218, 73] on div at bounding box center [186, 71] width 142 height 26
click at [207, 74] on div at bounding box center [186, 71] width 142 height 26
click at [170, 76] on div at bounding box center [186, 71] width 142 height 26
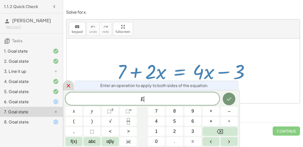
click at [71, 84] on icon at bounding box center [68, 86] width 6 height 6
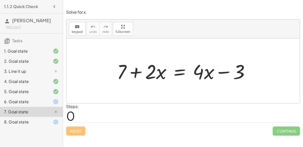
click at [43, 117] on div "6. Goal state" at bounding box center [31, 122] width 63 height 10
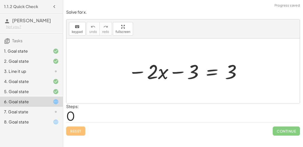
click at [51, 110] on div at bounding box center [52, 112] width 14 height 6
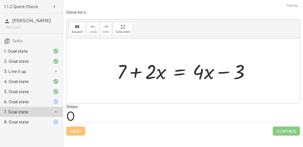
click at [206, 70] on div at bounding box center [186, 71] width 142 height 26
click at [221, 72] on div at bounding box center [186, 71] width 142 height 26
click at [127, 70] on div at bounding box center [186, 71] width 142 height 26
click at [141, 74] on div at bounding box center [186, 71] width 142 height 26
click at [183, 68] on div at bounding box center [186, 71] width 142 height 26
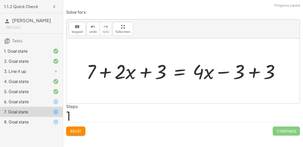
click at [257, 68] on div at bounding box center [185, 71] width 203 height 26
click at [143, 71] on div at bounding box center [155, 71] width 142 height 26
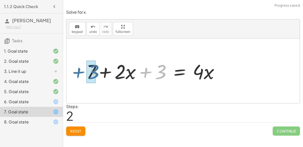
drag, startPoint x: 149, startPoint y: 72, endPoint x: 81, endPoint y: 72, distance: 67.8
click at [81, 72] on div "+ 7 + · 2 · x = + · 4 · x − 3 + 7 + · 2 · x + 3 = + · 4 · x − 3 + 3 + 7 + · 2 ·…" at bounding box center [153, 71] width 148 height 29
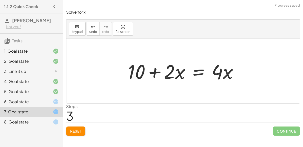
click at [171, 73] on div at bounding box center [185, 71] width 119 height 26
click at [156, 72] on div at bounding box center [185, 71] width 119 height 26
click at [80, 129] on span "Reset" at bounding box center [75, 131] width 11 height 5
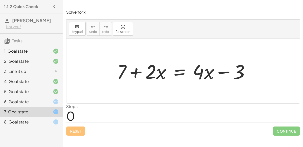
click at [39, 117] on div "6. Goal state" at bounding box center [31, 122] width 63 height 10
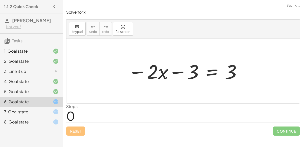
click at [40, 117] on div "8. Goal state" at bounding box center [31, 122] width 63 height 10
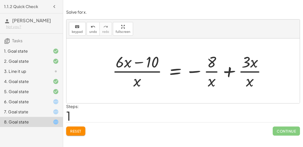
click at [79, 131] on span "Reset" at bounding box center [75, 131] width 11 height 5
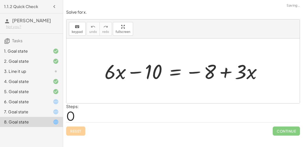
click at [82, 134] on div "Reset Continue" at bounding box center [183, 128] width 234 height 13
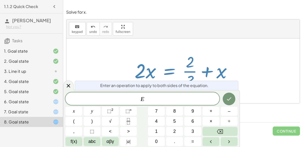
click at [228, 100] on icon "Done" at bounding box center [229, 99] width 6 height 6
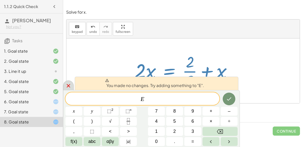
click at [68, 85] on icon at bounding box center [68, 86] width 6 height 6
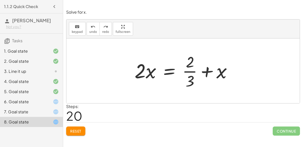
click at [81, 130] on span "Reset" at bounding box center [75, 131] width 11 height 5
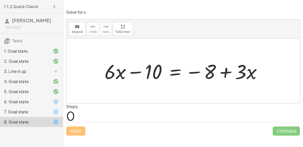
click at [220, 73] on div at bounding box center [185, 71] width 166 height 26
click at [197, 73] on div at bounding box center [185, 71] width 166 height 26
click at [138, 72] on div at bounding box center [185, 71] width 166 height 26
click at [47, 102] on div at bounding box center [52, 102] width 14 height 6
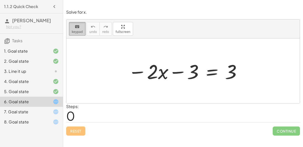
click at [78, 25] on icon "keyboard" at bounding box center [77, 27] width 5 height 6
click at [206, 84] on div "− · 2 · x − 3 = 3" at bounding box center [183, 71] width 125 height 29
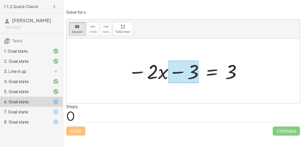
click at [194, 74] on div at bounding box center [184, 72] width 30 height 23
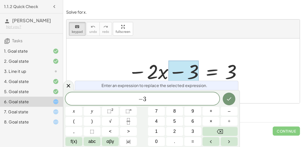
click at [0, 0] on div "Solve for x. keyboard keypad undo undo redo redo fullscreen − · 2 · x − 3 = 3 ×…" at bounding box center [0, 0] width 0 height 0
click at [66, 83] on icon at bounding box center [68, 86] width 6 height 6
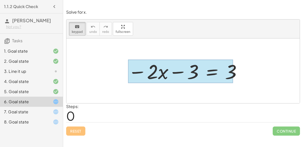
click at [209, 70] on div at bounding box center [180, 72] width 105 height 24
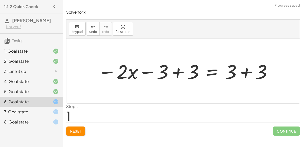
click at [175, 73] on div at bounding box center [185, 71] width 180 height 26
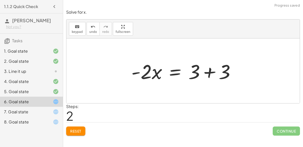
click at [201, 73] on div at bounding box center [185, 71] width 113 height 26
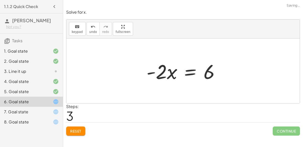
click at [192, 71] on div at bounding box center [185, 71] width 82 height 26
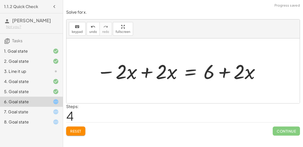
click at [145, 73] on div at bounding box center [178, 71] width 169 height 26
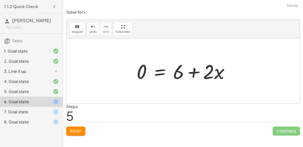
click at [193, 72] on div at bounding box center [185, 71] width 102 height 26
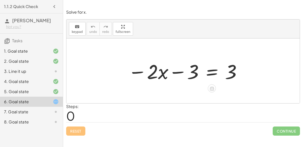
click at [173, 72] on div at bounding box center [185, 71] width 119 height 26
click at [211, 84] on div at bounding box center [212, 88] width 8 height 8
click at [212, 88] on span "×" at bounding box center [212, 88] width 3 height 7
